Goal: Information Seeking & Learning: Learn about a topic

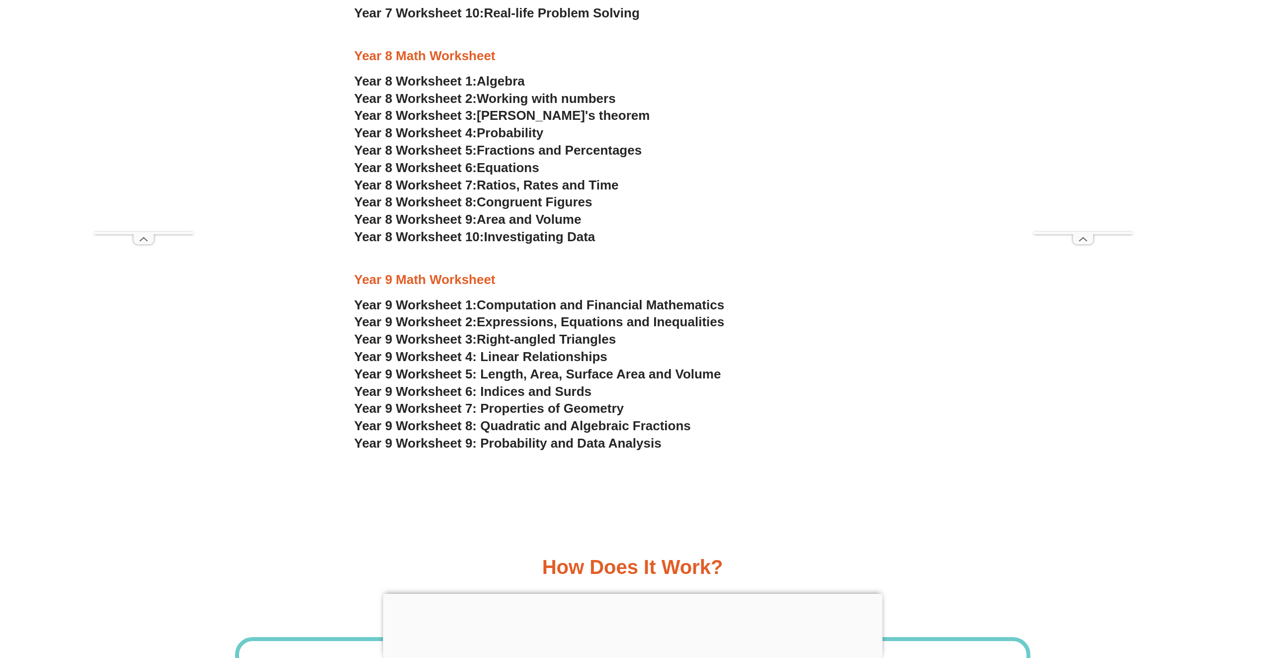
scroll to position [3181, 0]
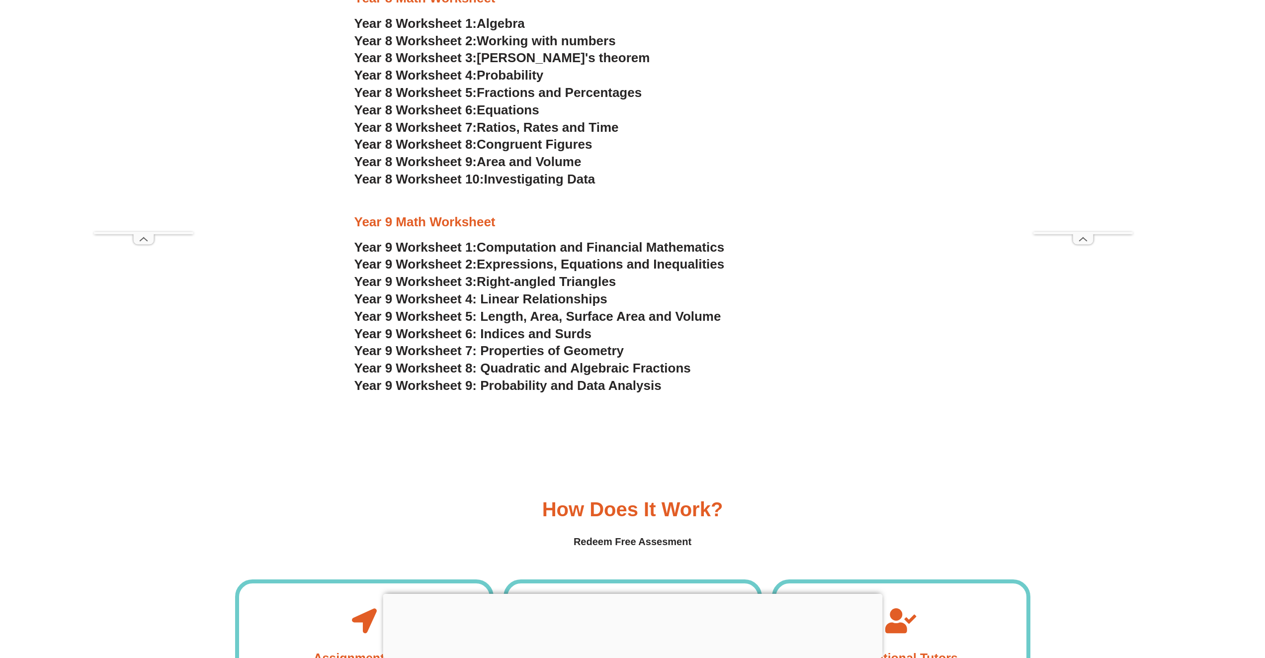
click at [545, 276] on span "Right-angled Triangles" at bounding box center [546, 281] width 139 height 15
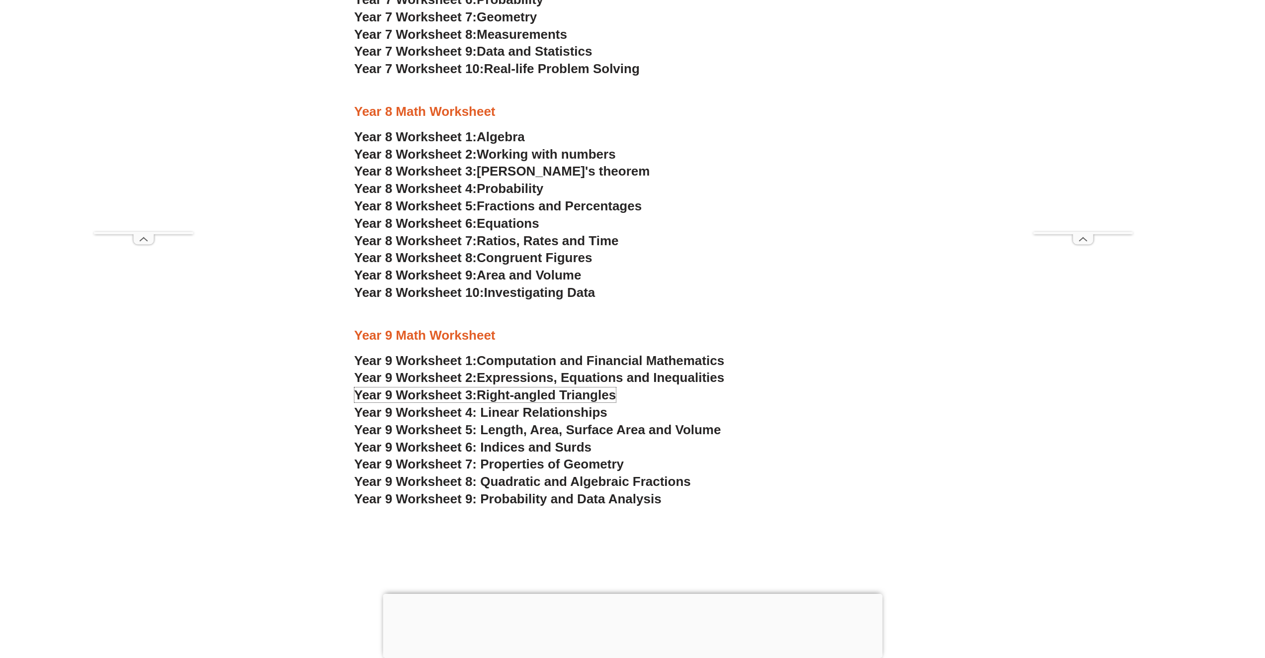
scroll to position [3049, 0]
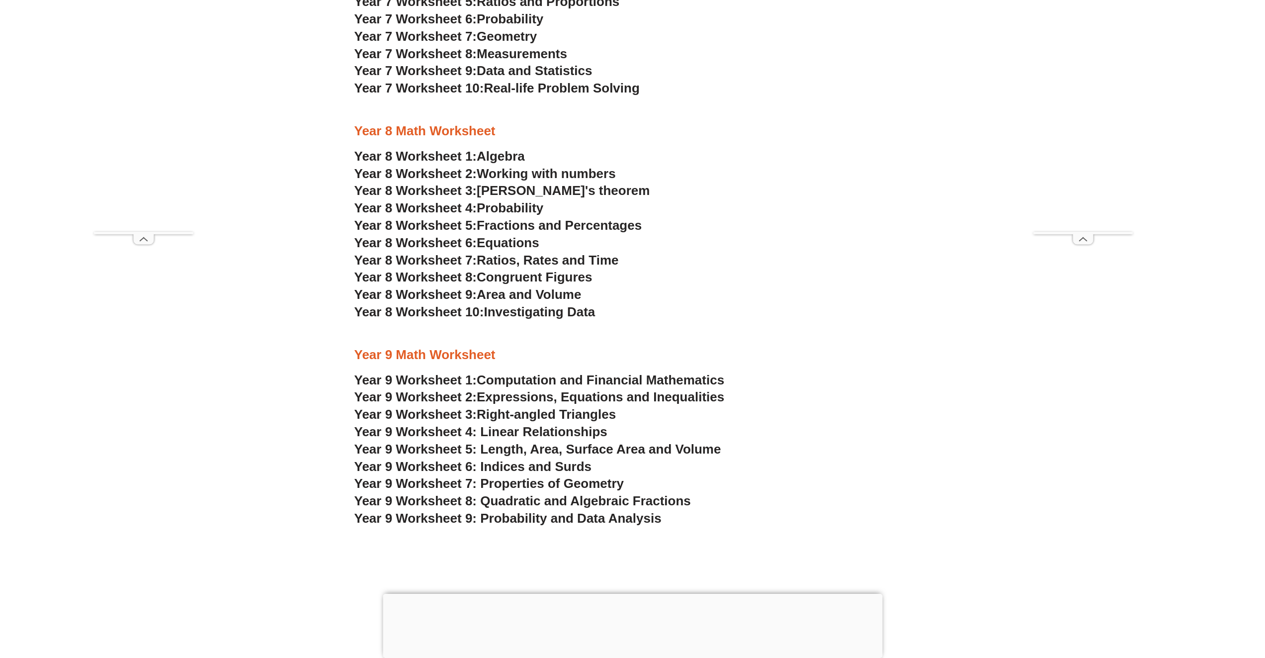
click at [540, 277] on span "Congruent Figures" at bounding box center [534, 276] width 115 height 15
click at [560, 190] on span "Pythagoras's theorem" at bounding box center [563, 190] width 173 height 15
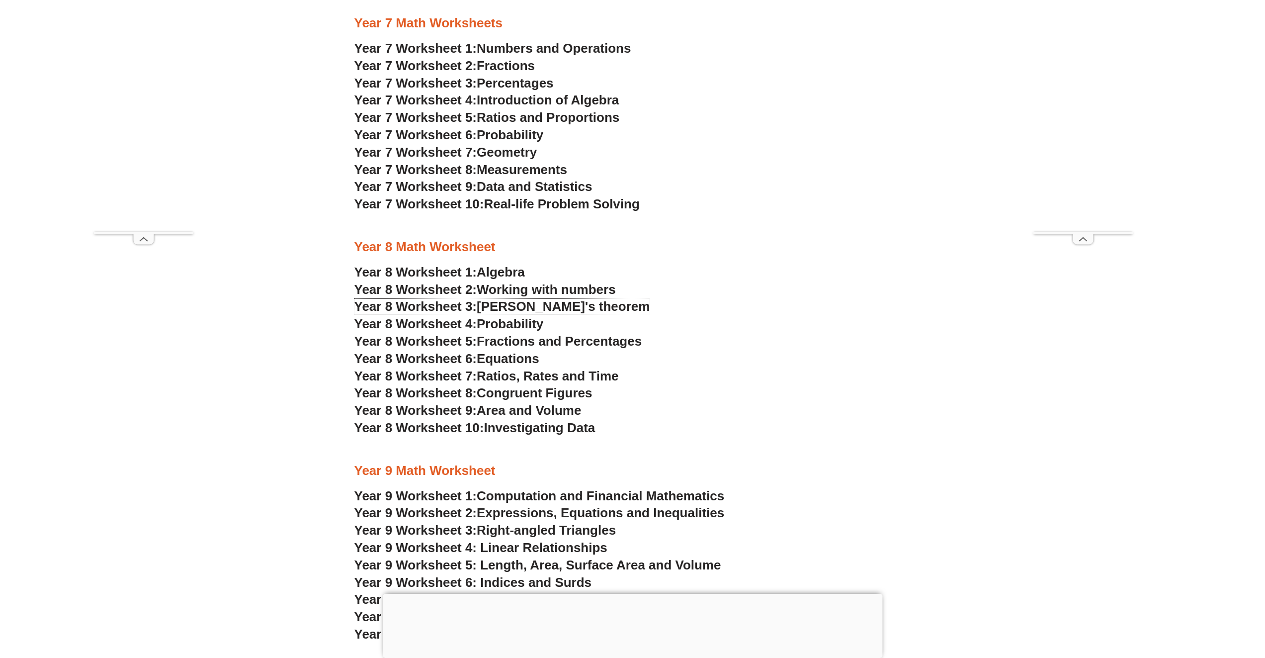
scroll to position [2916, 0]
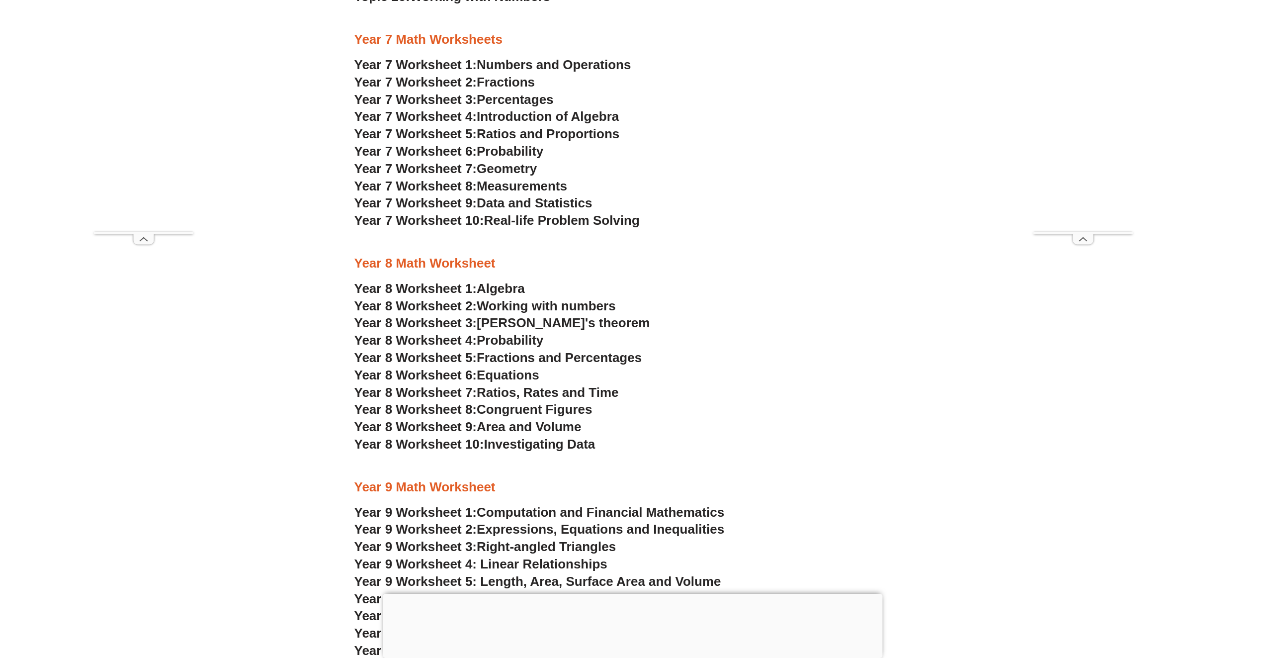
click at [538, 147] on span "Probability" at bounding box center [510, 151] width 67 height 15
click at [520, 216] on span "Real-life Problem Solving" at bounding box center [562, 220] width 156 height 15
click at [501, 100] on span "Percentages" at bounding box center [515, 99] width 77 height 15
click at [1249, 60] on section "NSW Selective High Schools Practice Worksheets School Readiness Program Topic 1…" at bounding box center [632, 189] width 1265 height 1018
click at [508, 427] on span "Area and Volume" at bounding box center [529, 426] width 104 height 15
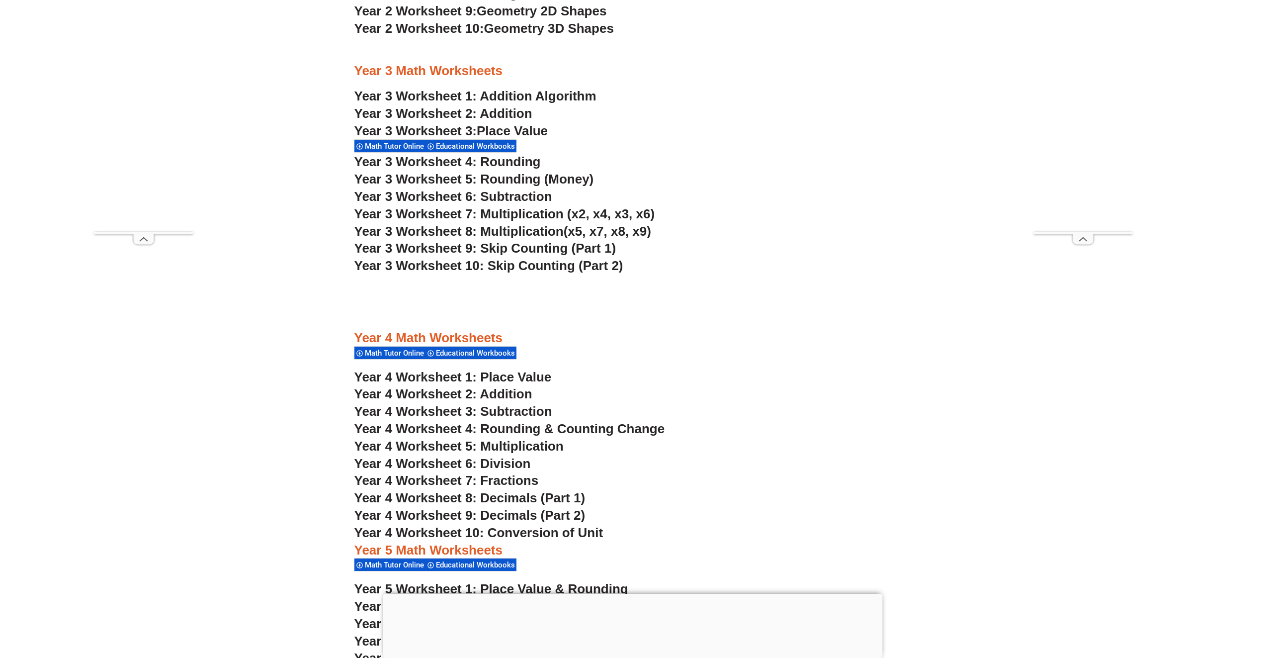
scroll to position [1723, 0]
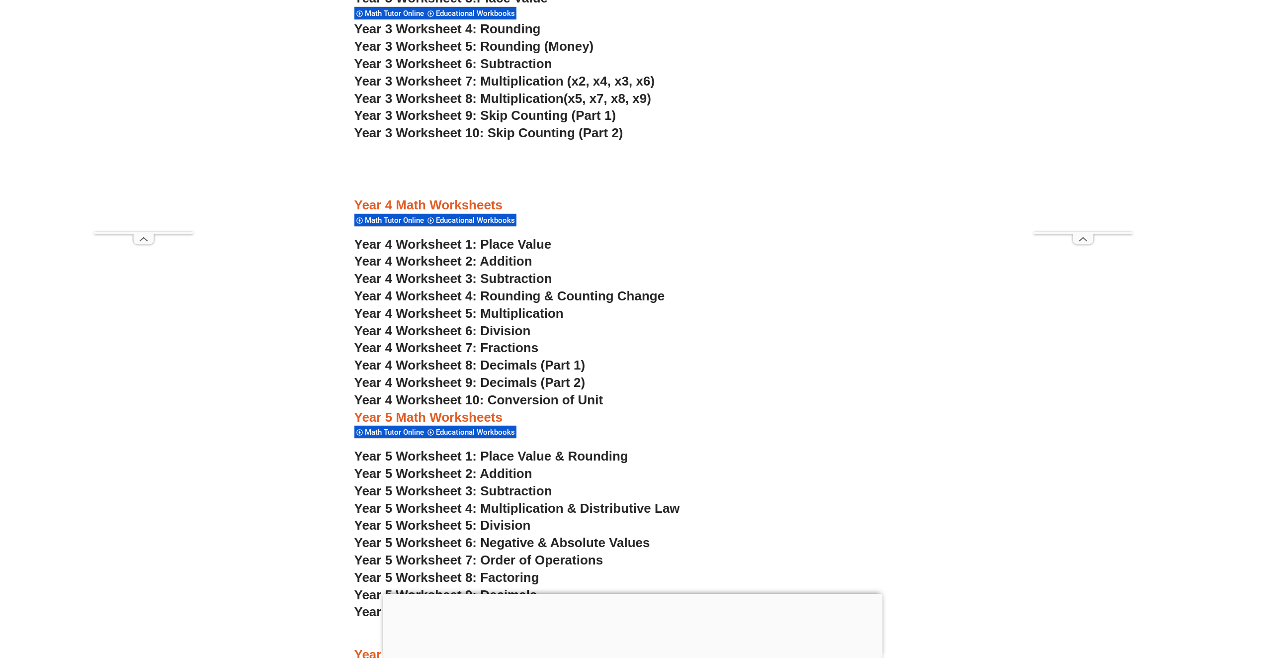
click at [443, 280] on span "Year 4 Worksheet 3: Subtraction" at bounding box center [453, 278] width 198 height 15
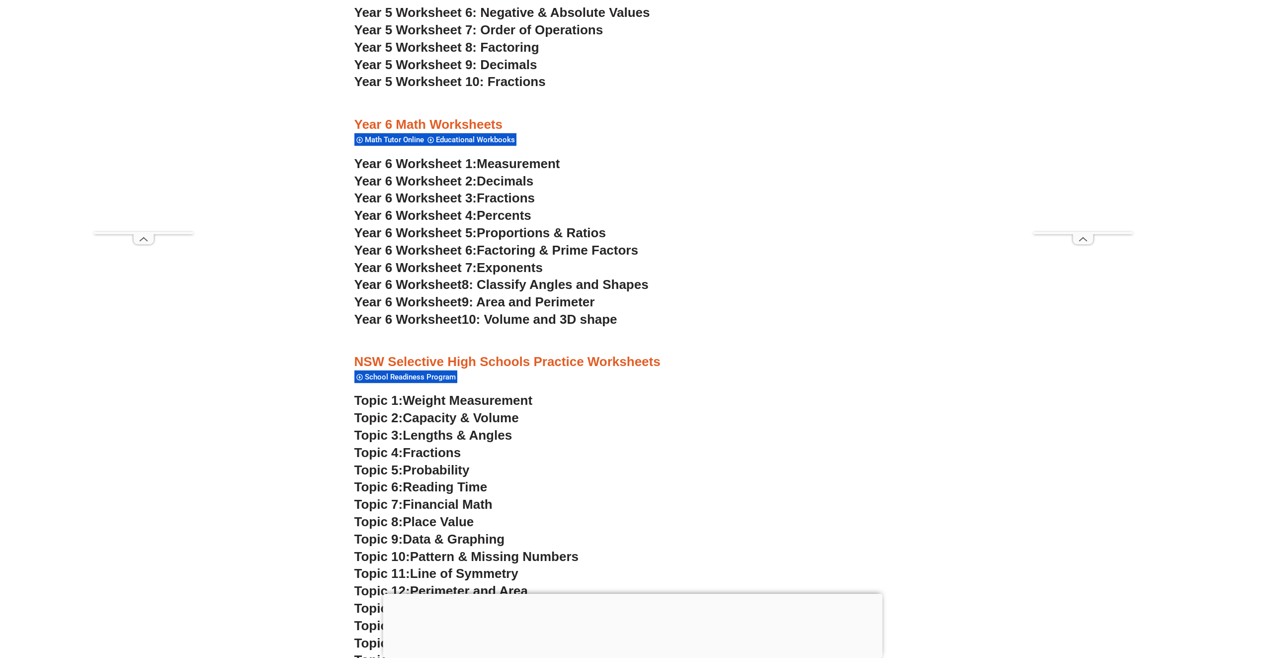
scroll to position [2386, 0]
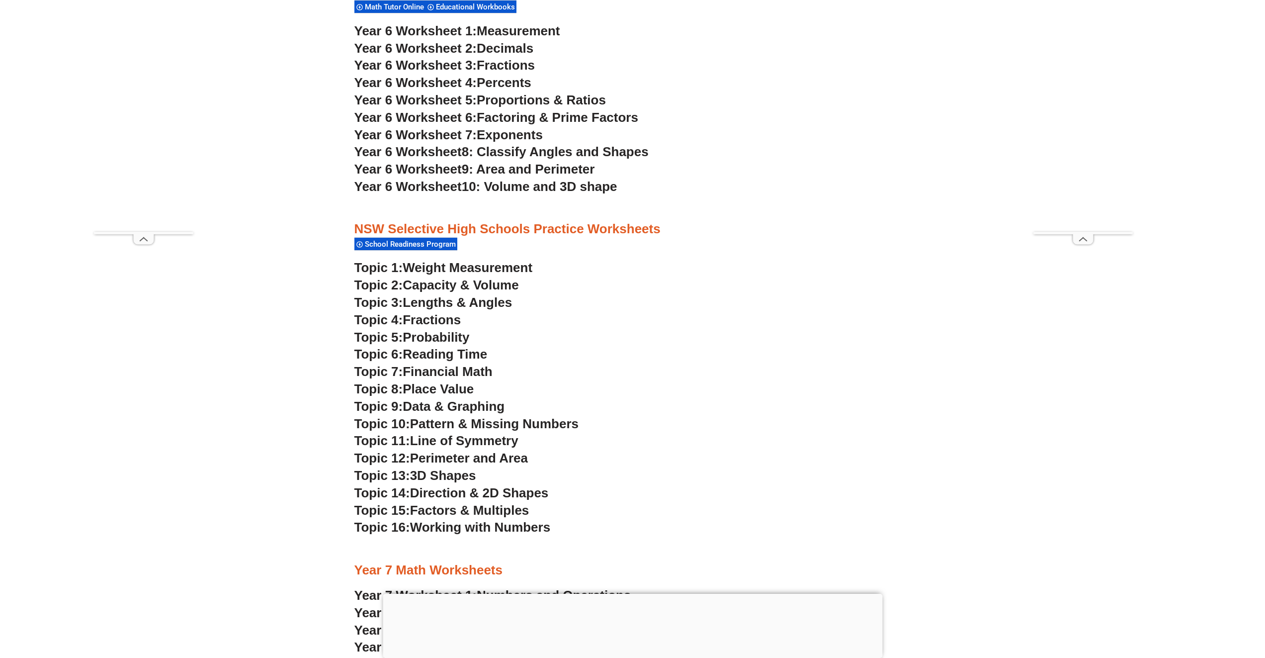
click at [453, 443] on span "Line of Symmetry" at bounding box center [464, 440] width 108 height 15
click at [567, 121] on span "Factoring & Prime Factors" at bounding box center [558, 117] width 162 height 15
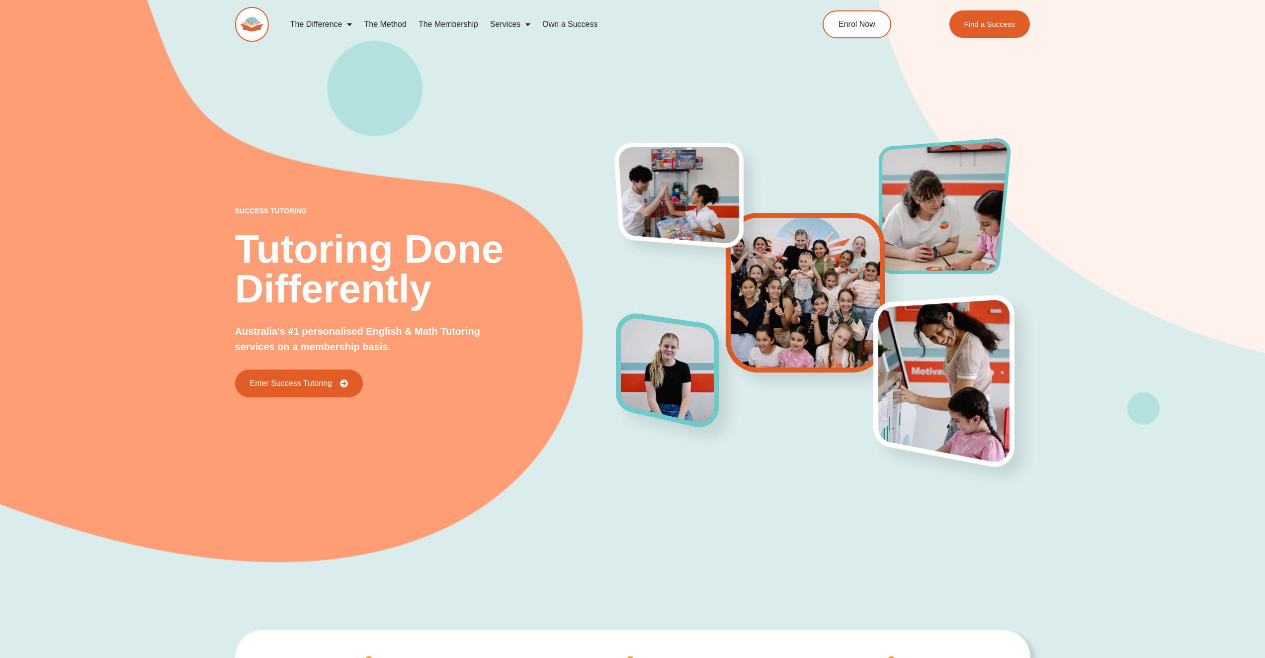
click at [511, 28] on link "Services" at bounding box center [510, 24] width 52 height 23
click at [403, 25] on link "The Method" at bounding box center [385, 24] width 54 height 23
